Goal: Task Accomplishment & Management: Use online tool/utility

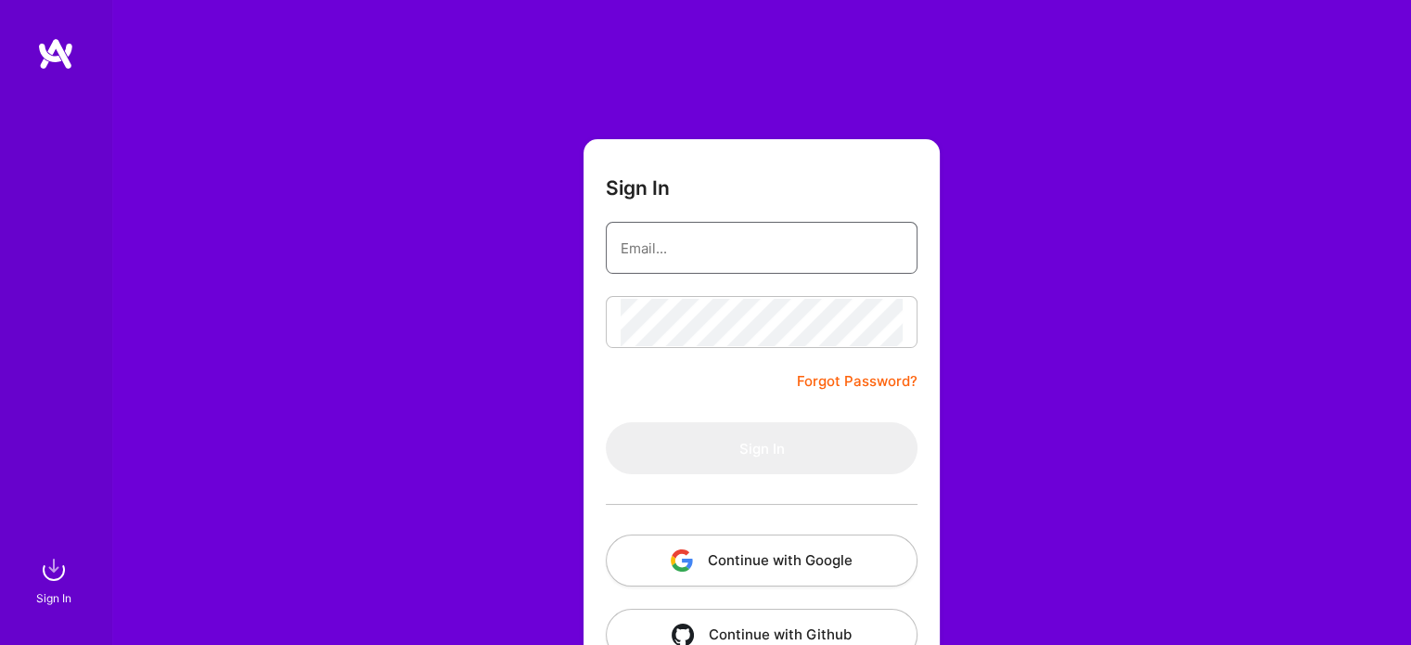
click at [663, 240] on input "email" at bounding box center [761, 247] width 282 height 47
type input "[EMAIL_ADDRESS][DOMAIN_NAME]"
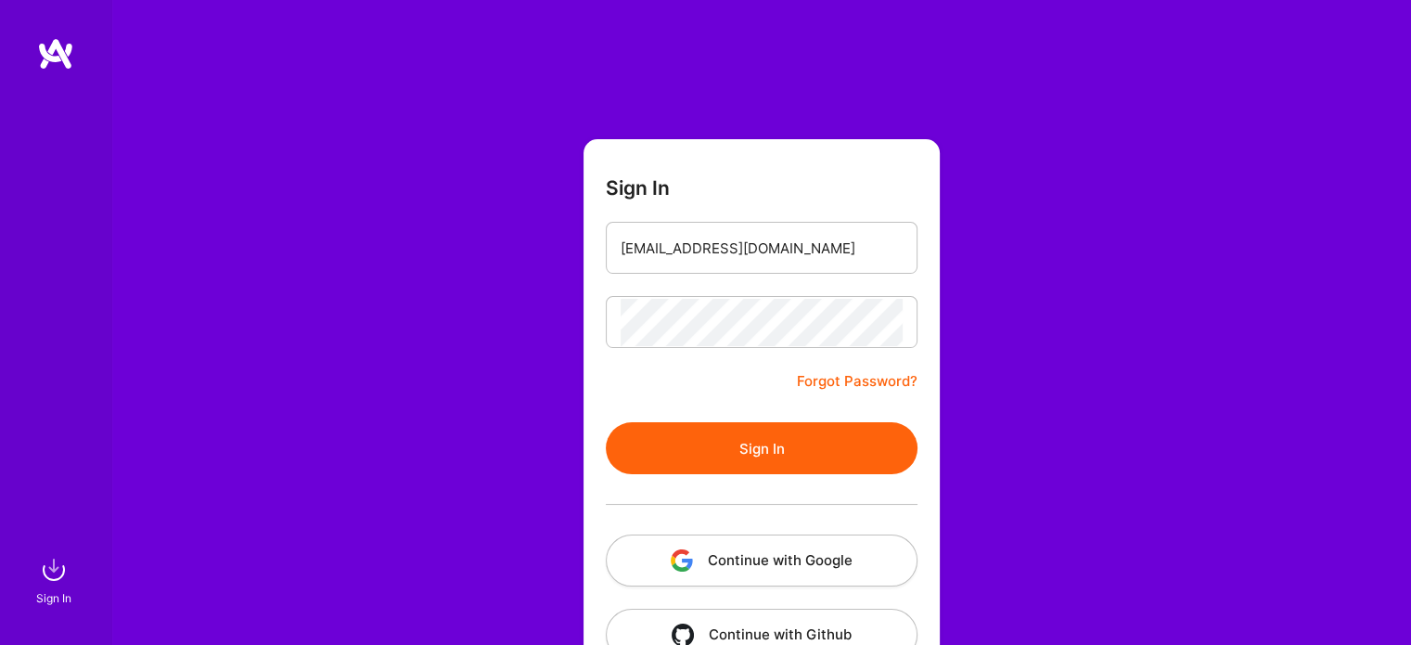
click at [770, 446] on button "Sign In" at bounding box center [762, 448] width 312 height 52
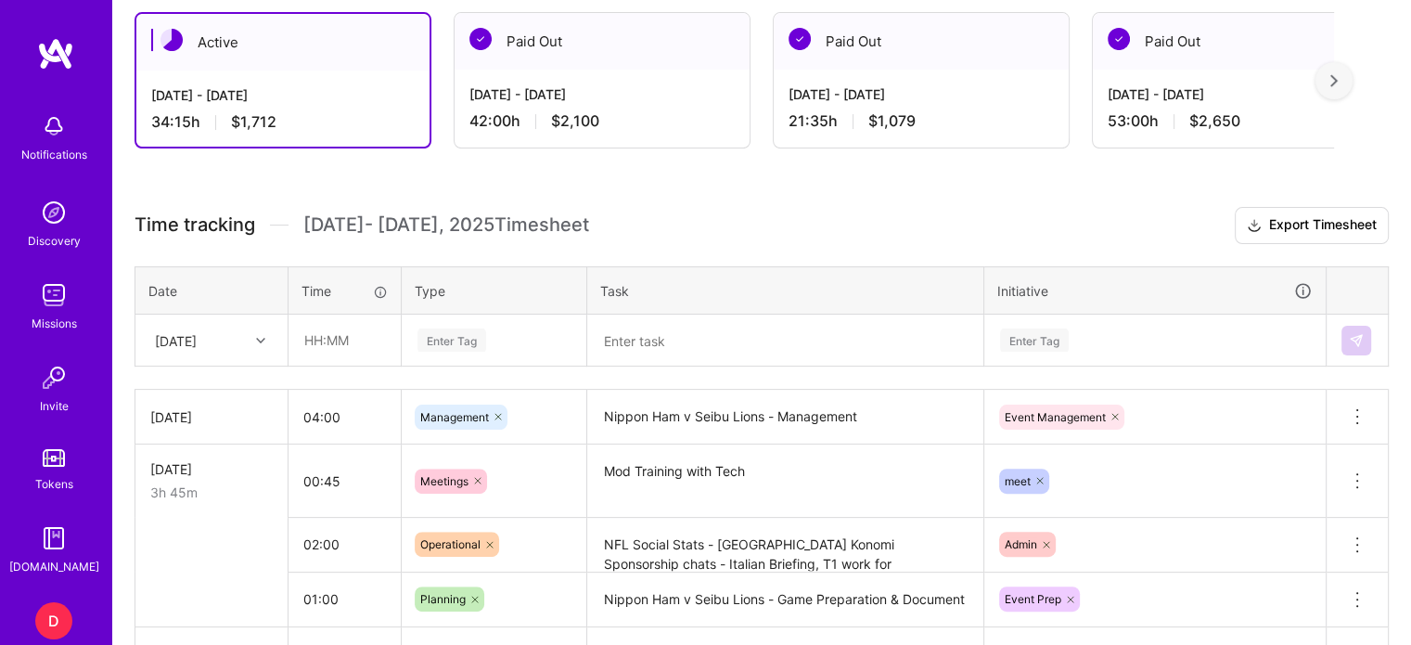
scroll to position [432, 0]
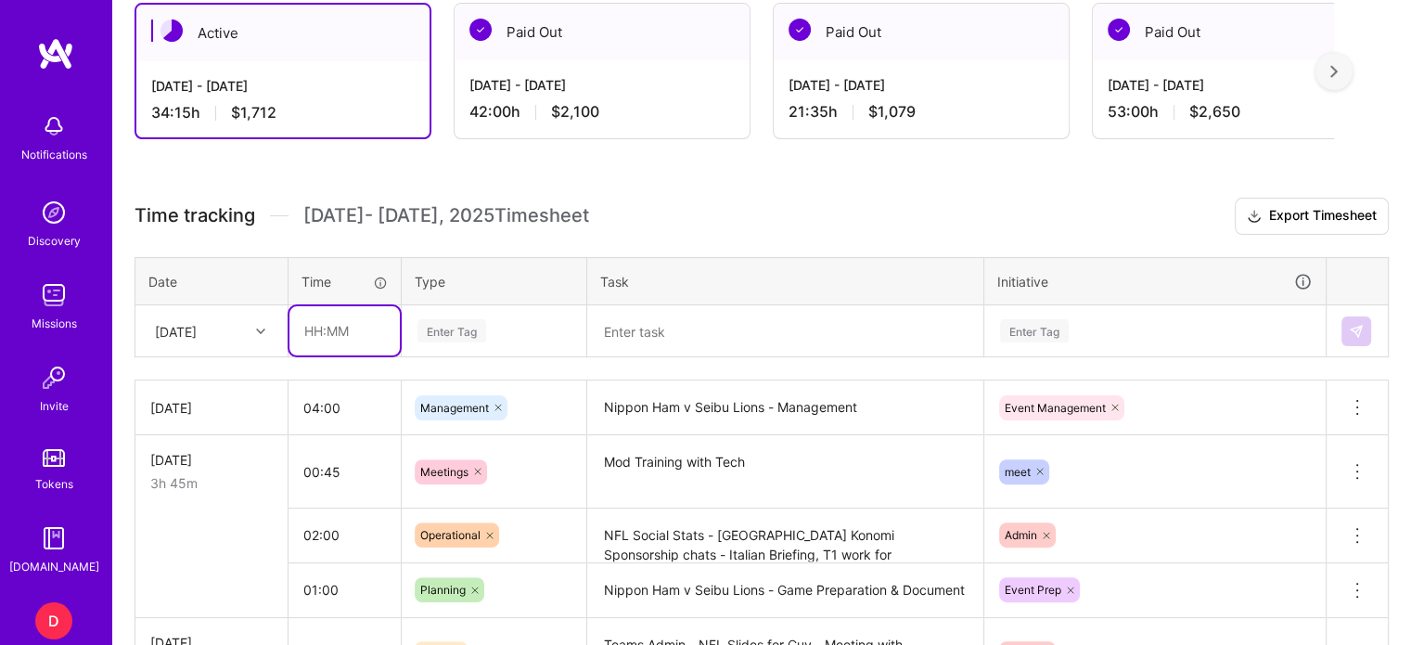
click at [317, 328] on input "text" at bounding box center [344, 330] width 110 height 49
type input "01:00"
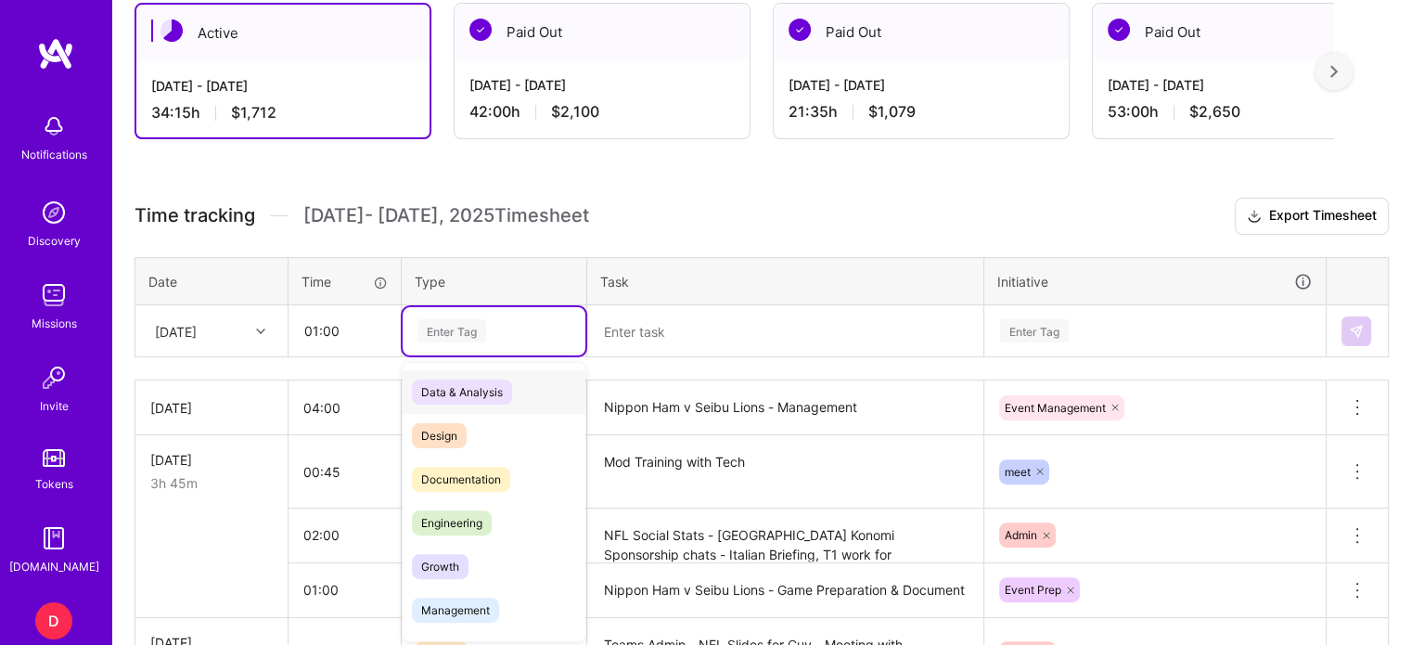
click at [464, 326] on div "Enter Tag" at bounding box center [451, 330] width 69 height 29
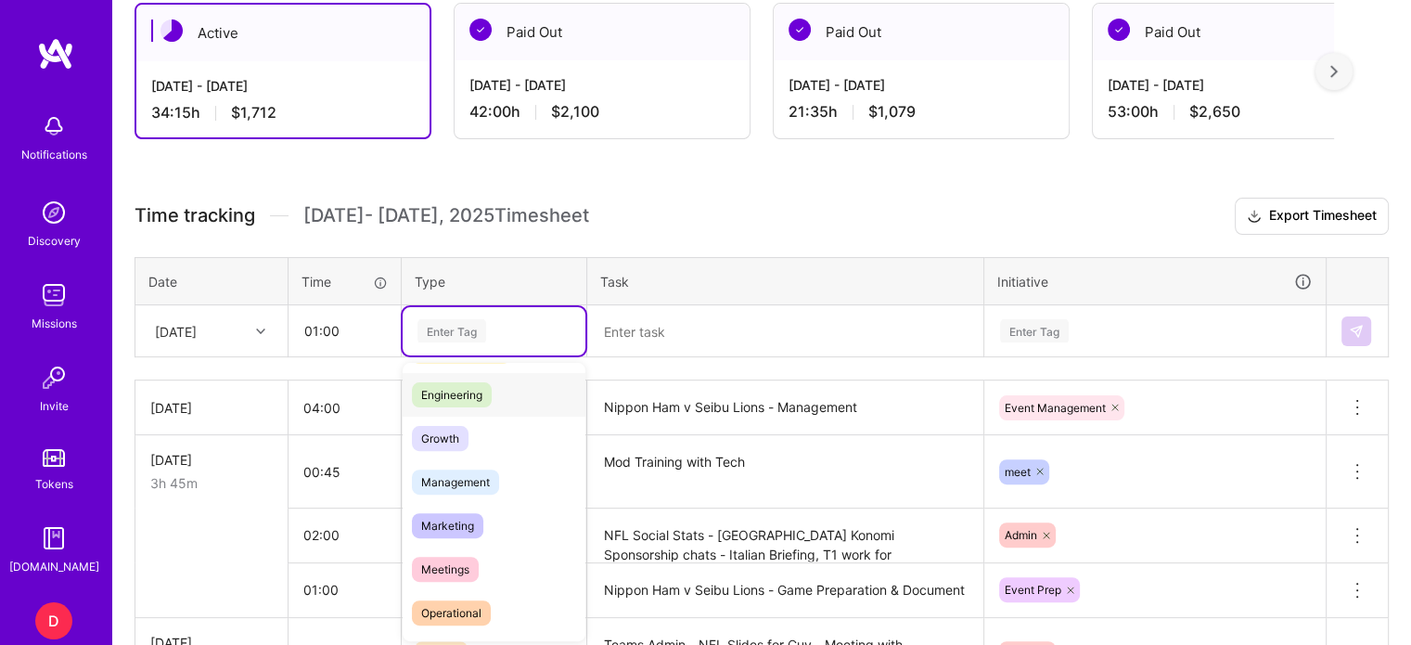
scroll to position [158, 0]
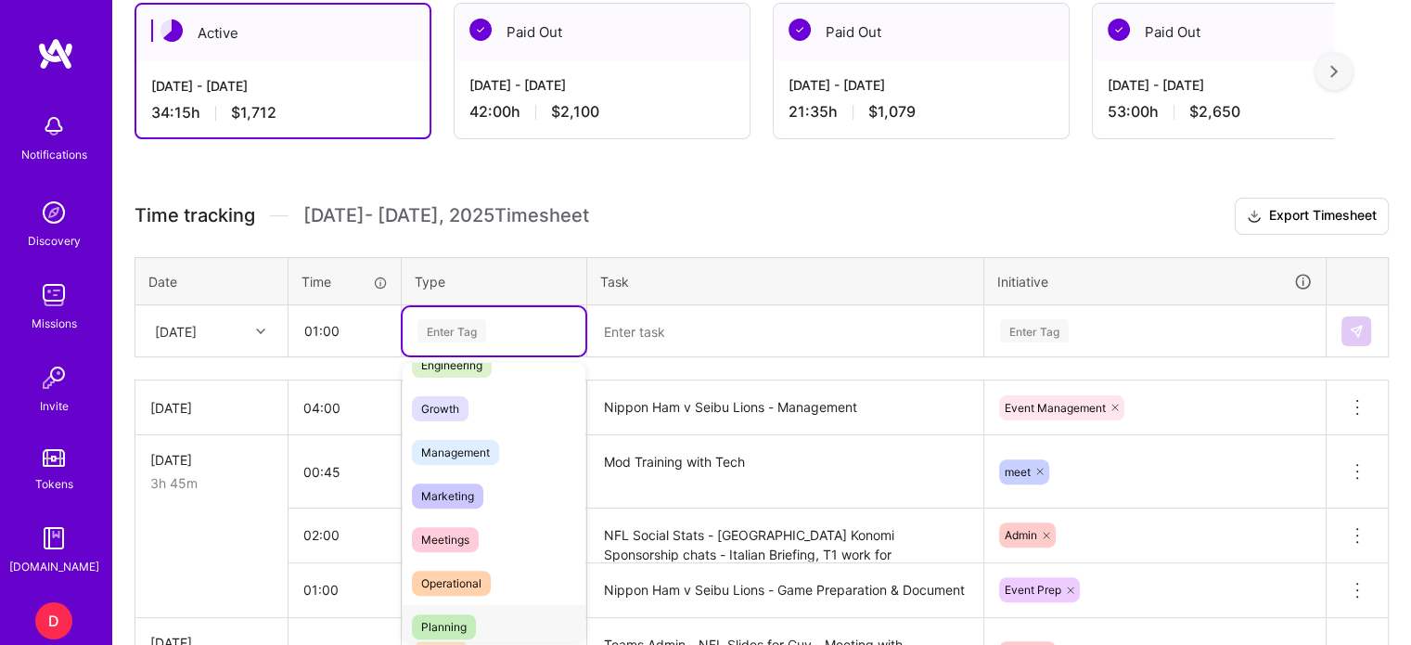
click at [457, 620] on span "Planning" at bounding box center [444, 626] width 64 height 25
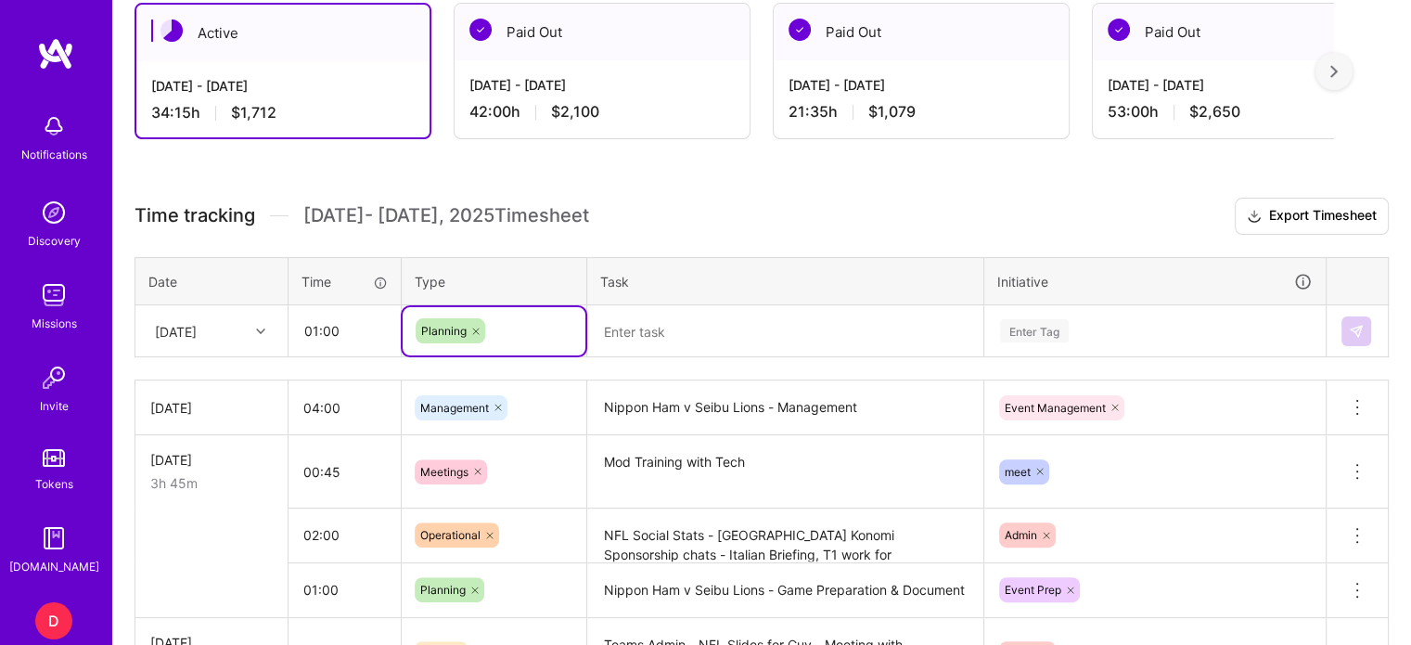
click at [642, 329] on textarea at bounding box center [785, 331] width 392 height 48
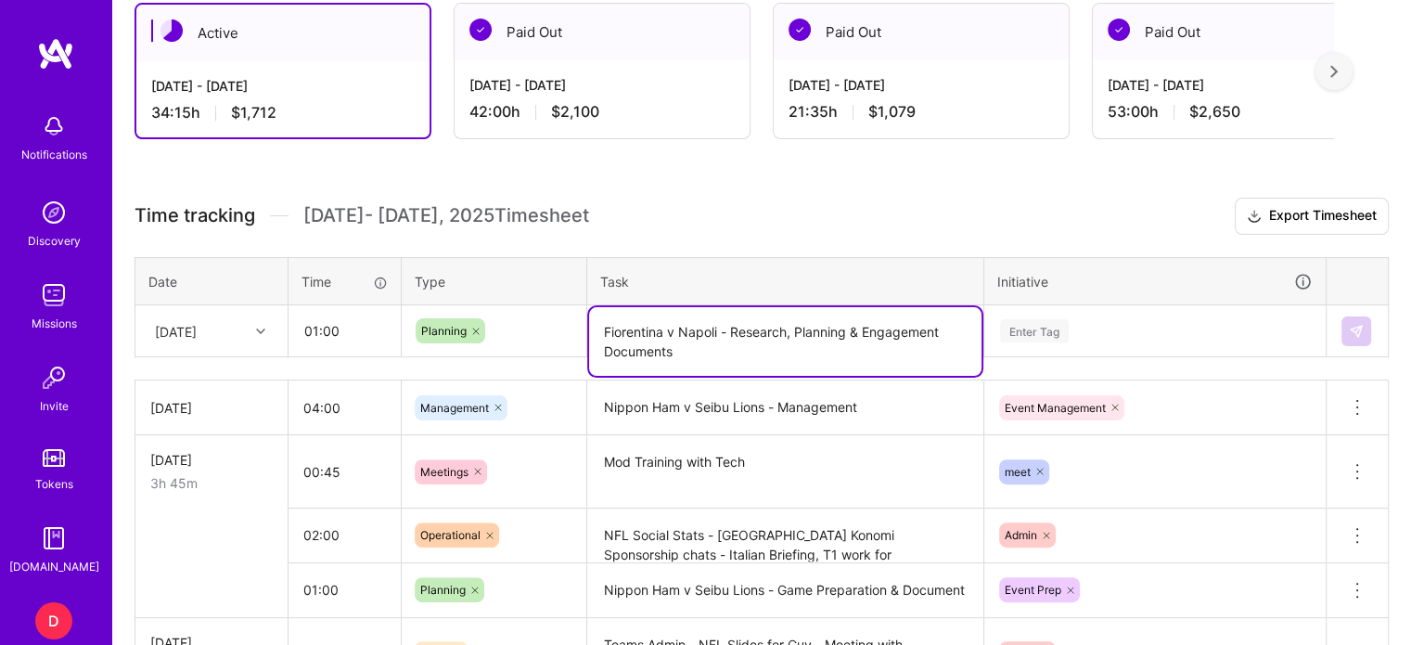
type textarea "Fiorentina v Napoli - Research, Planning & Engagement Documents"
click at [1044, 329] on div "Enter Tag" at bounding box center [1154, 331] width 339 height 48
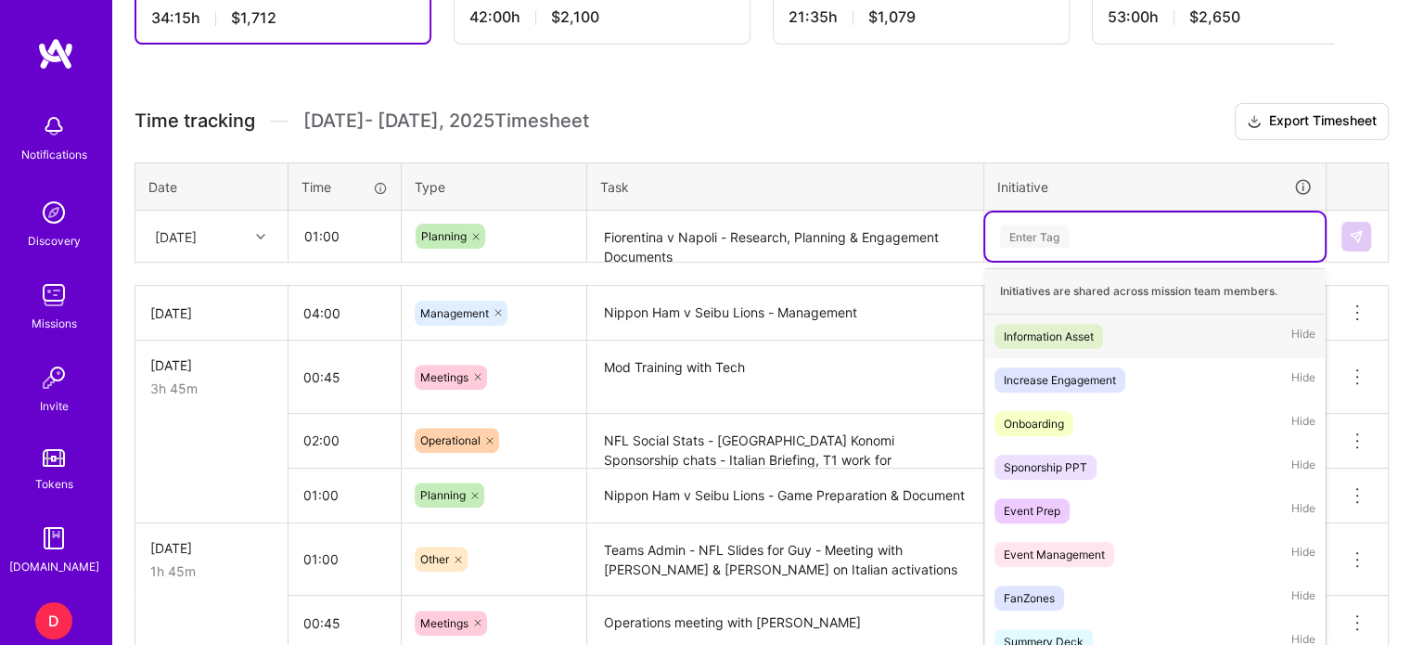
scroll to position [534, 0]
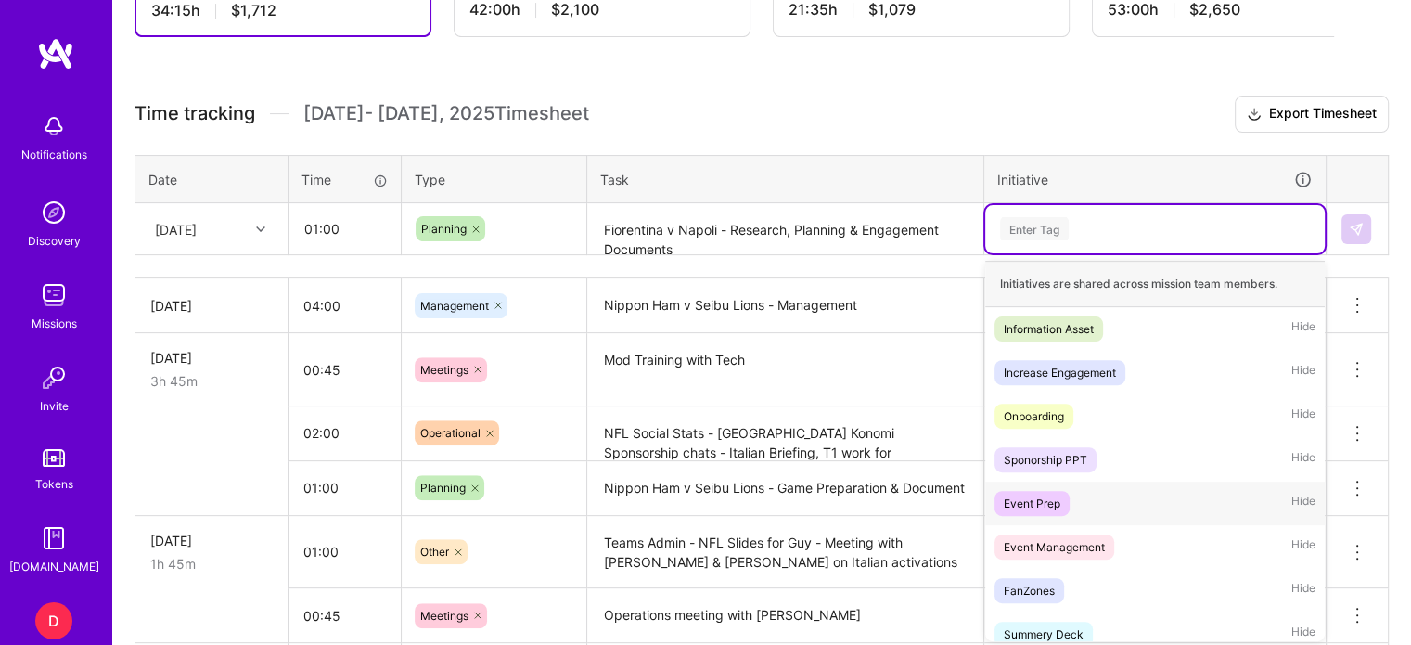
click at [1046, 506] on div "Event Prep" at bounding box center [1031, 502] width 57 height 19
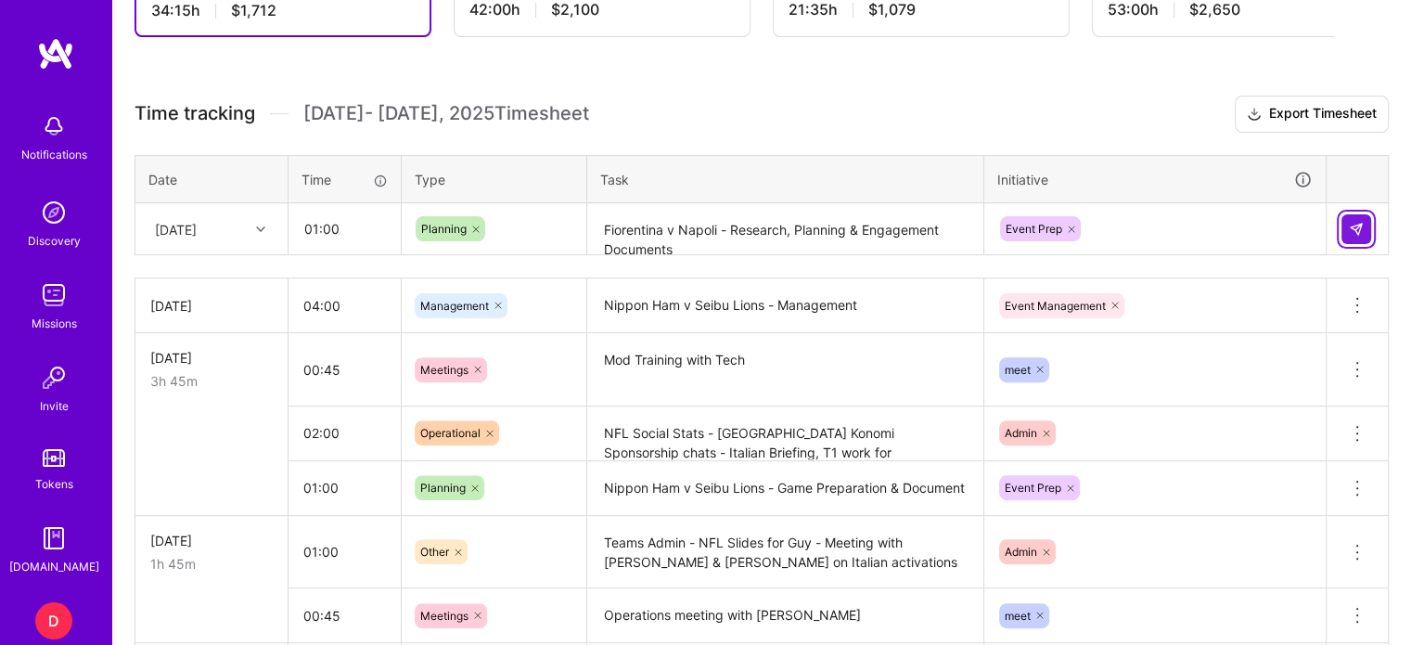
click at [1360, 225] on img at bounding box center [1355, 229] width 15 height 15
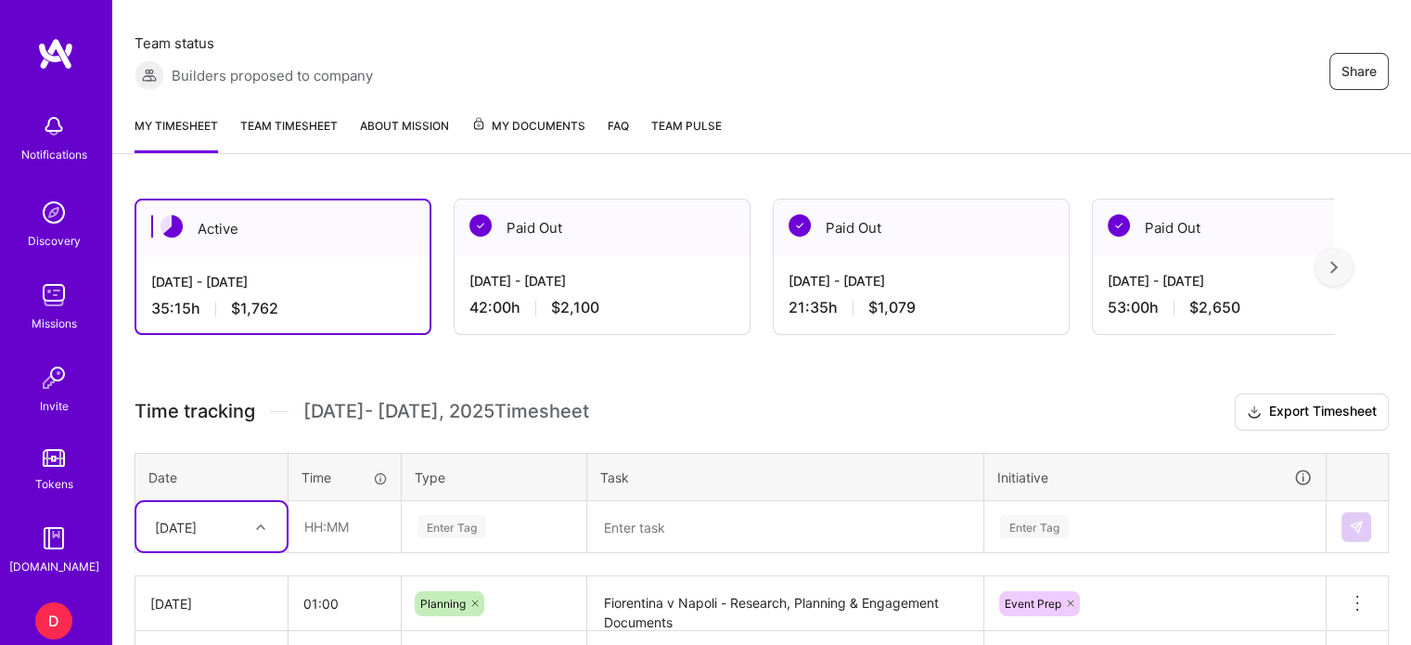
scroll to position [185, 0]
